Goal: Transaction & Acquisition: Download file/media

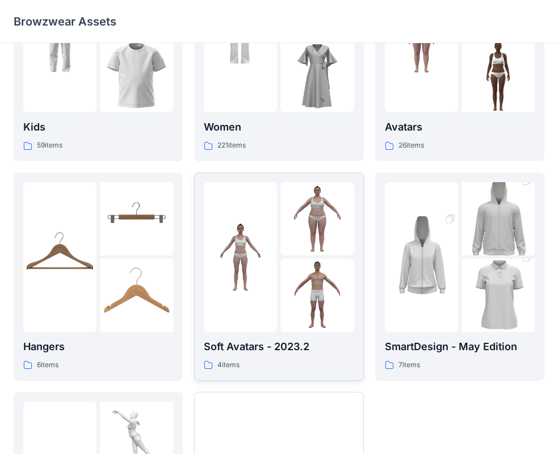
scroll to position [114, 0]
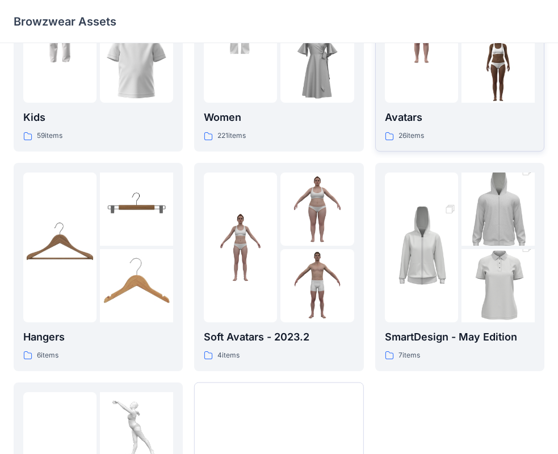
click at [420, 94] on div at bounding box center [421, 28] width 73 height 150
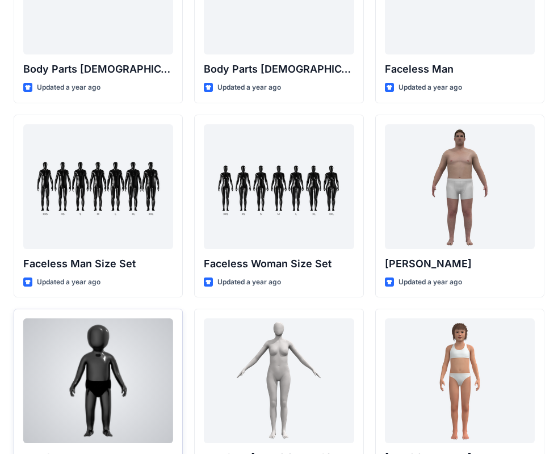
scroll to position [520, 0]
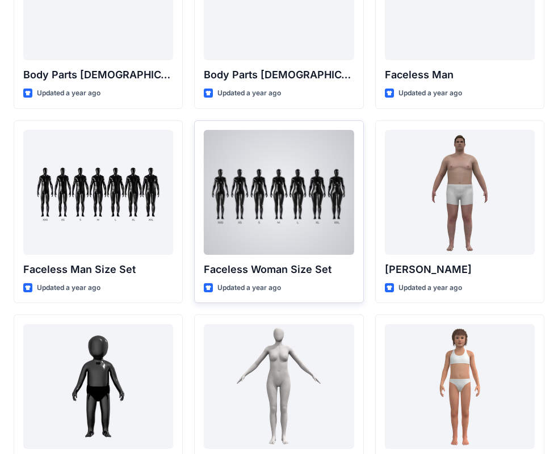
click at [238, 216] on div at bounding box center [279, 192] width 150 height 125
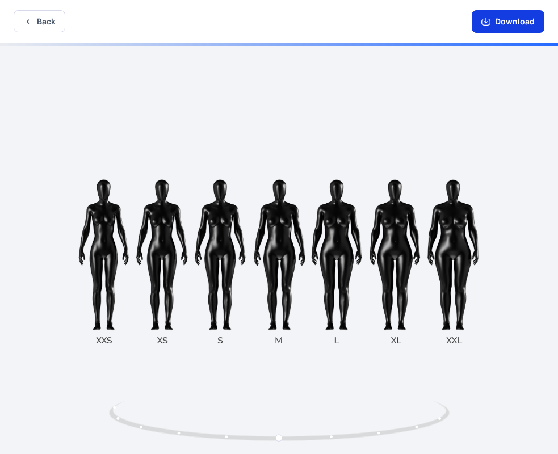
click at [495, 23] on button "Download" at bounding box center [508, 21] width 73 height 23
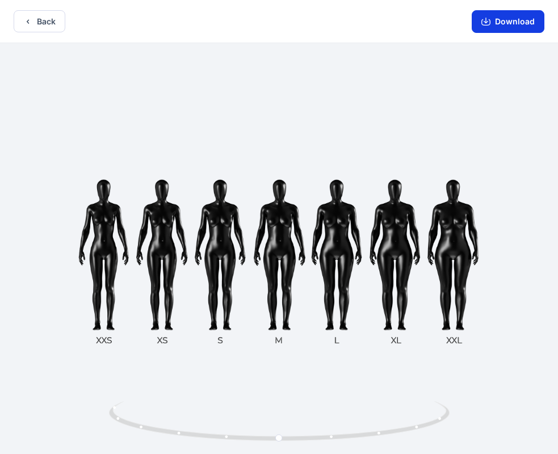
click at [496, 21] on button "Download" at bounding box center [508, 21] width 73 height 23
click at [241, 138] on div at bounding box center [279, 250] width 558 height 414
